Goal: Task Accomplishment & Management: Use online tool/utility

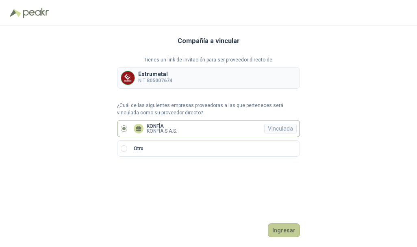
click at [286, 229] on button "Ingresar" at bounding box center [284, 230] width 32 height 14
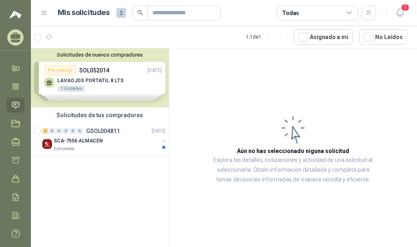
click at [91, 85] on div "Solicitudes de nuevos compradores Por cotizar SOL052014 [DATE] LAVAOJOS PORTATI…" at bounding box center [100, 77] width 138 height 59
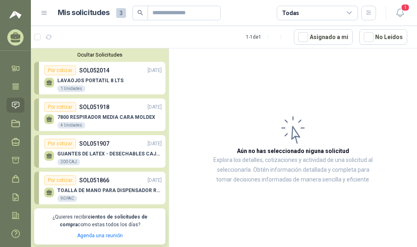
click at [59, 107] on div "Por cotizar" at bounding box center [60, 107] width 32 height 10
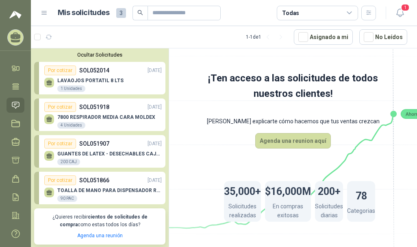
click at [74, 76] on div "LAVAOJOS PORTATIL 8 LTS 1 Unidades" at bounding box center [102, 83] width 117 height 17
click at [97, 72] on p "SOL052014" at bounding box center [94, 70] width 30 height 9
click at [48, 82] on icon at bounding box center [49, 82] width 6 height 4
click at [83, 75] on p "SOL052014" at bounding box center [94, 70] width 30 height 9
click at [89, 82] on p "LAVAOJOS PORTATIL 8 LTS" at bounding box center [90, 81] width 66 height 6
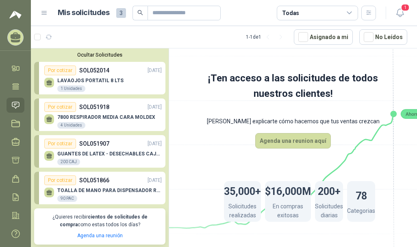
click at [74, 88] on div "1 Unidades" at bounding box center [71, 88] width 28 height 6
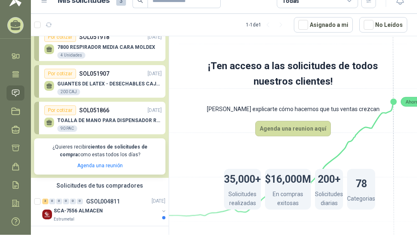
scroll to position [17, 0]
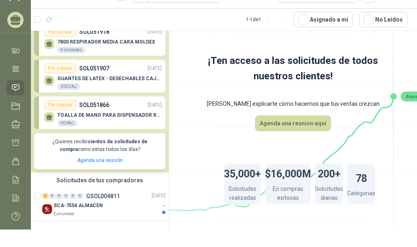
click at [93, 115] on p "TOALLA DE MANO PARA DISPENSADOR ROLLO X" at bounding box center [109, 115] width 104 height 6
click at [62, 104] on div "Por cotizar" at bounding box center [60, 105] width 32 height 10
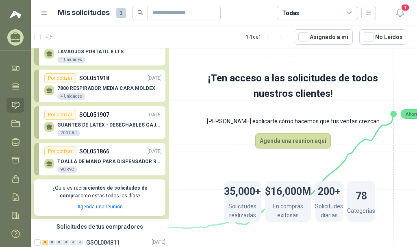
scroll to position [0, 0]
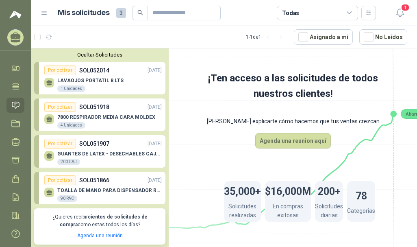
click at [47, 14] on icon at bounding box center [44, 12] width 7 height 7
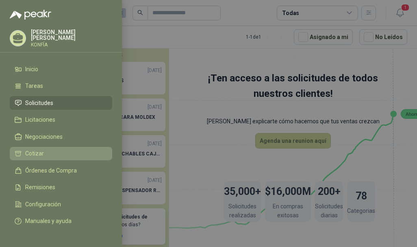
click at [34, 150] on span "Cotizar" at bounding box center [34, 153] width 19 height 6
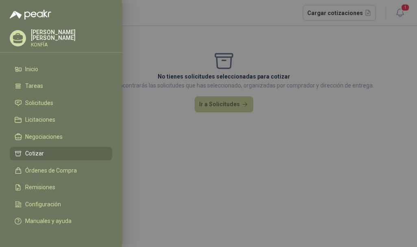
click at [217, 104] on div at bounding box center [208, 123] width 417 height 247
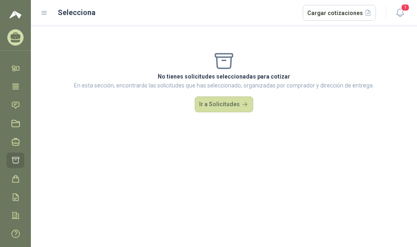
click at [217, 104] on button "Ir a Solicitudes" at bounding box center [224, 104] width 58 height 16
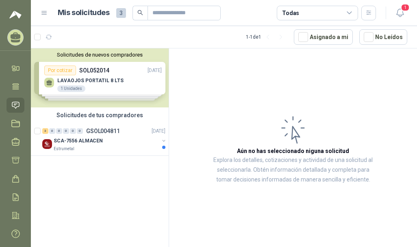
click at [94, 84] on div "Solicitudes de nuevos compradores Por cotizar SOL052014 [DATE] LAVAOJOS PORTATI…" at bounding box center [100, 77] width 138 height 59
